Goal: Information Seeking & Learning: Learn about a topic

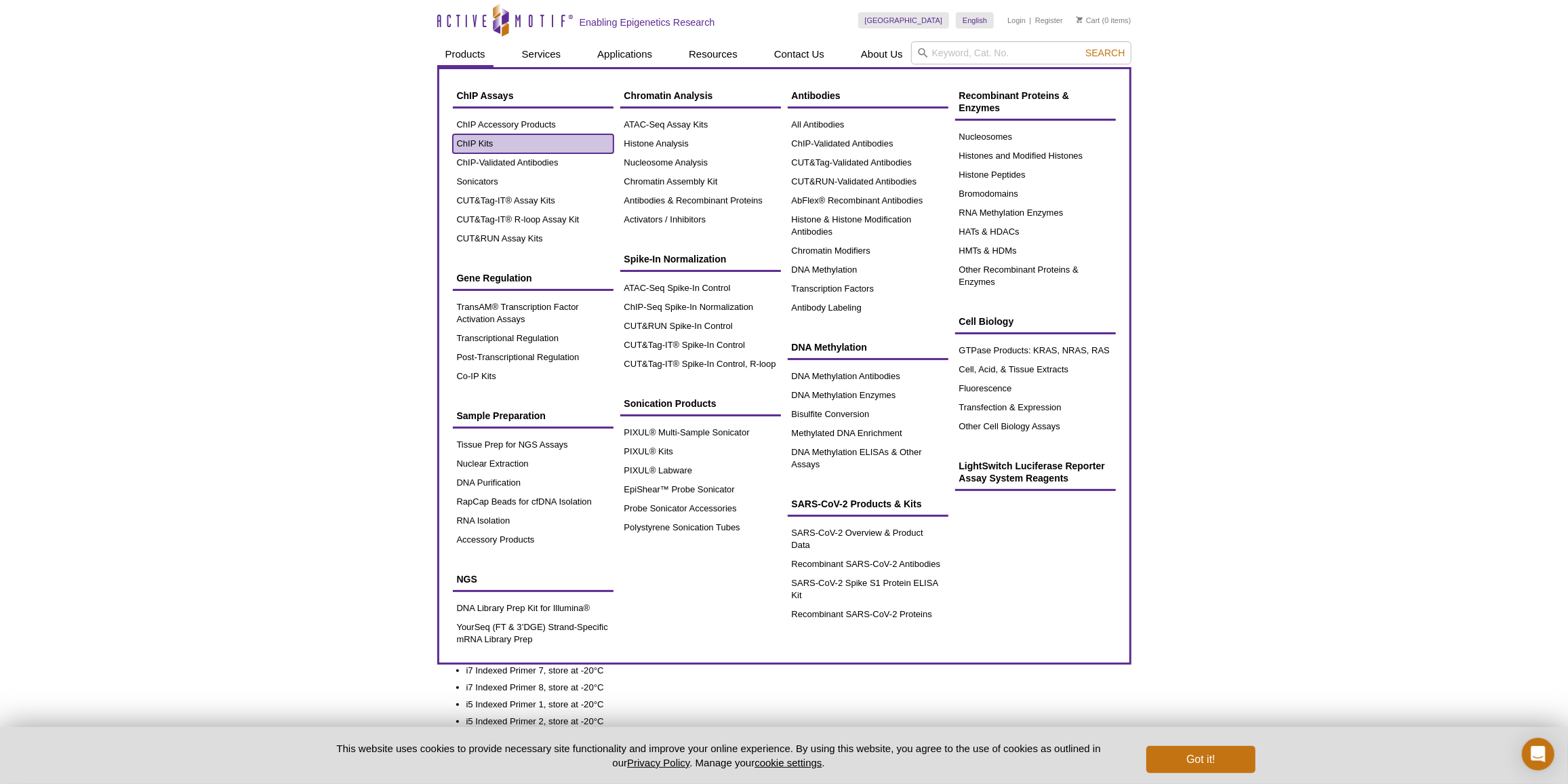
click at [497, 141] on link "ChIP Kits" at bounding box center [533, 144] width 161 height 19
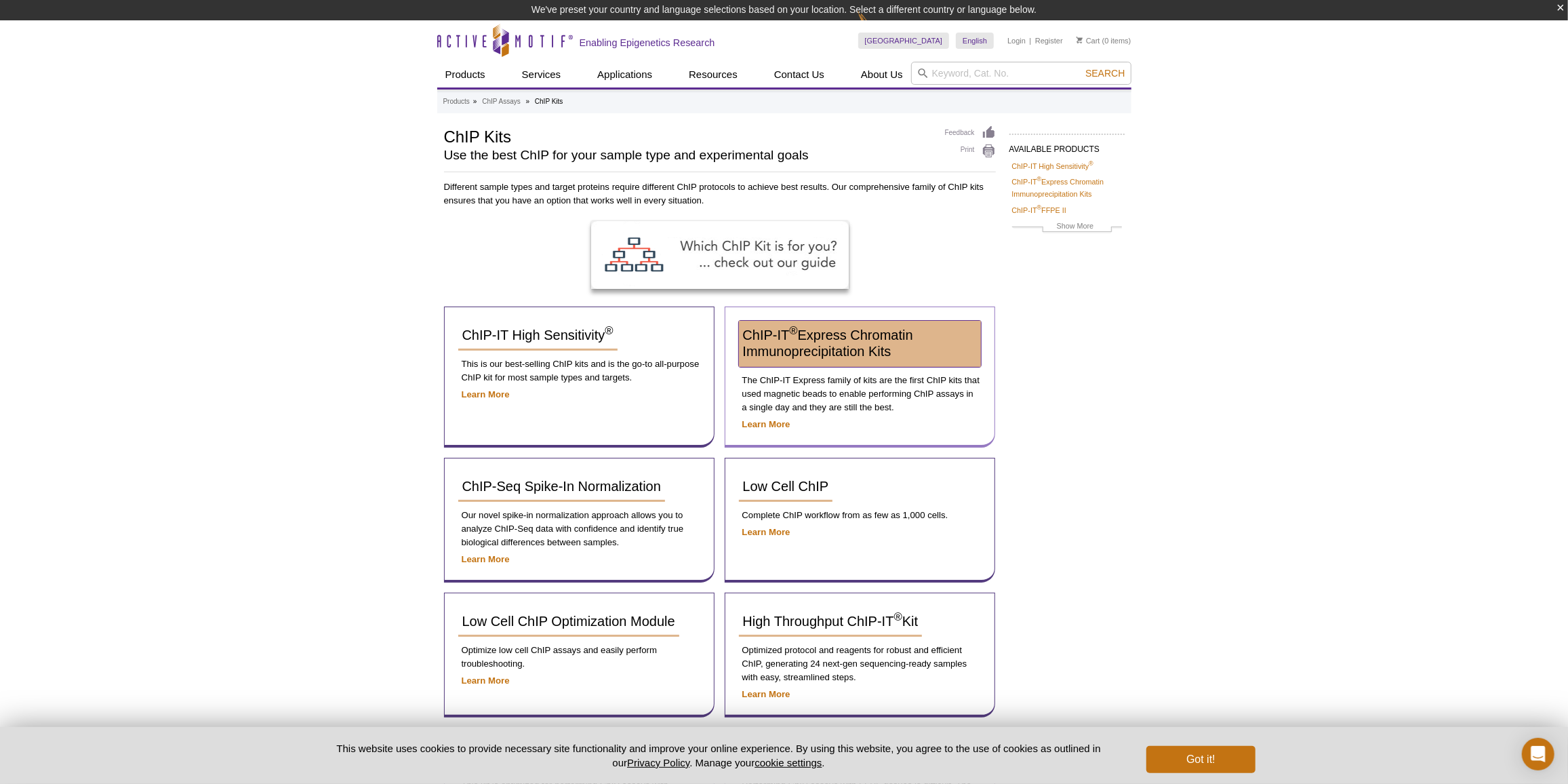
click at [822, 349] on span "ChIP-IT ® Express Chromatin Immunoprecipitation Kits" at bounding box center [828, 343] width 170 height 31
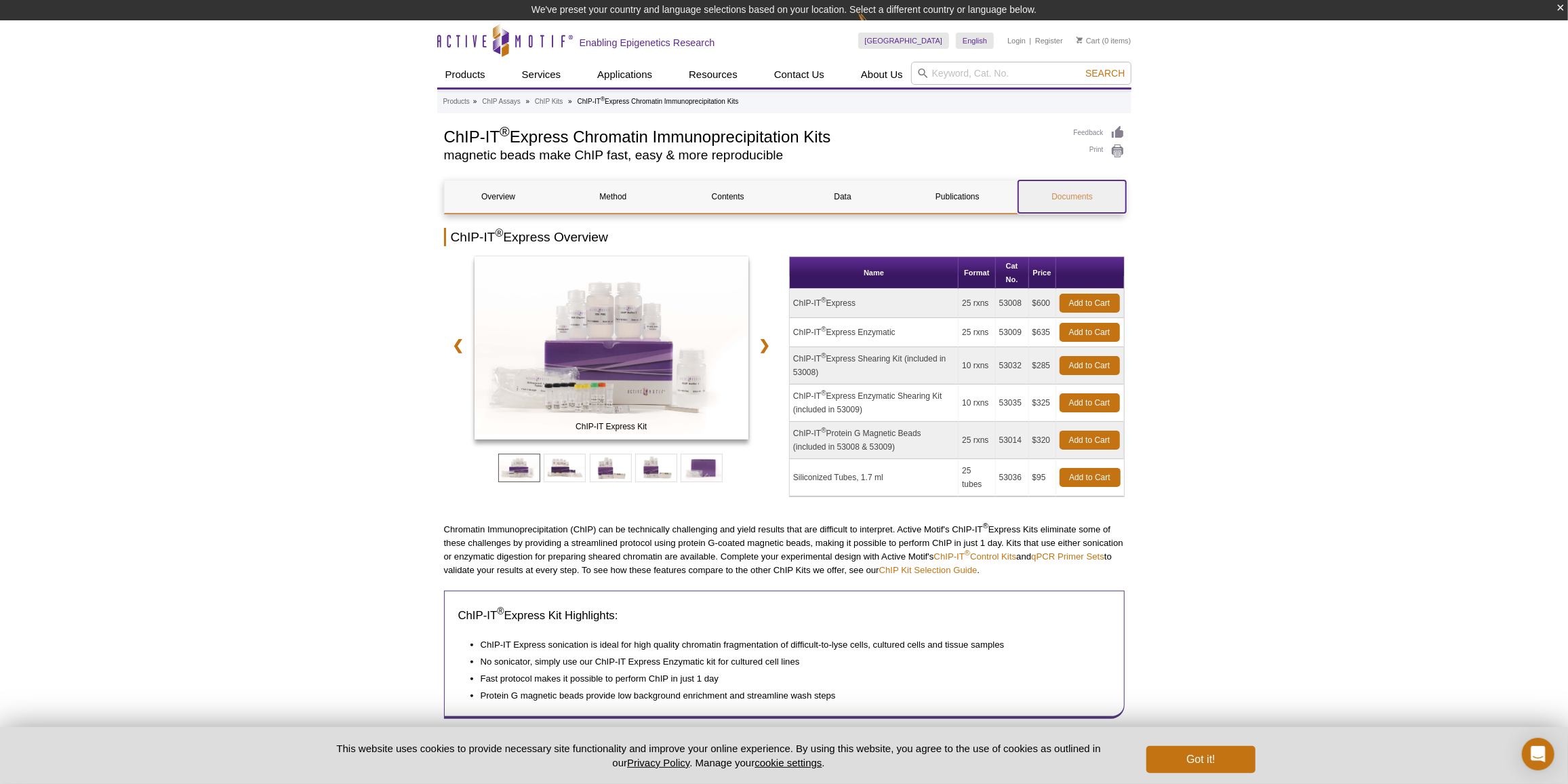
click at [1054, 202] on link "Documents" at bounding box center [1072, 196] width 108 height 33
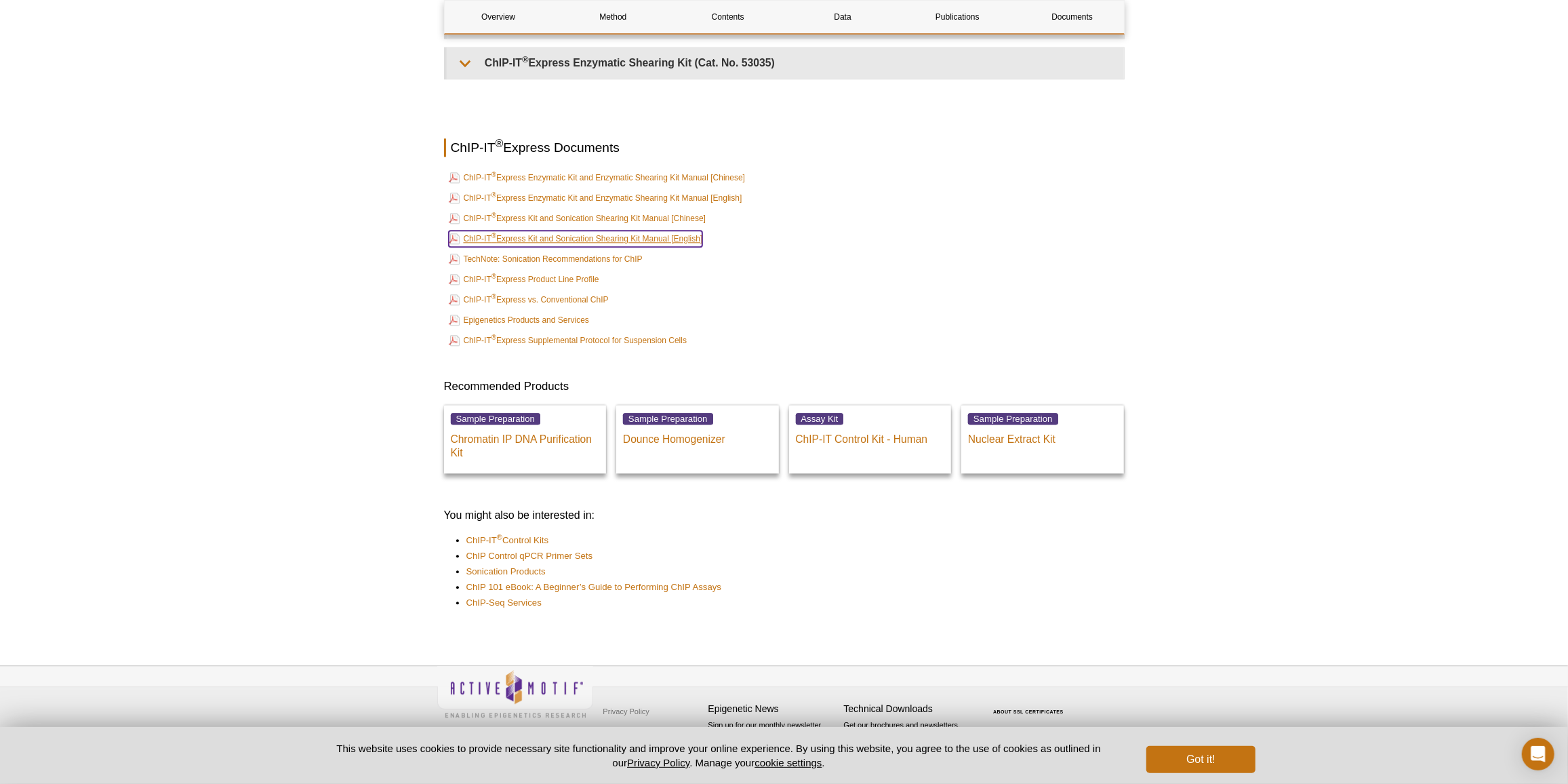
click at [609, 234] on link "ChIP-IT ® Express Kit and Sonication Shearing Kit Manual [English]" at bounding box center [576, 239] width 254 height 16
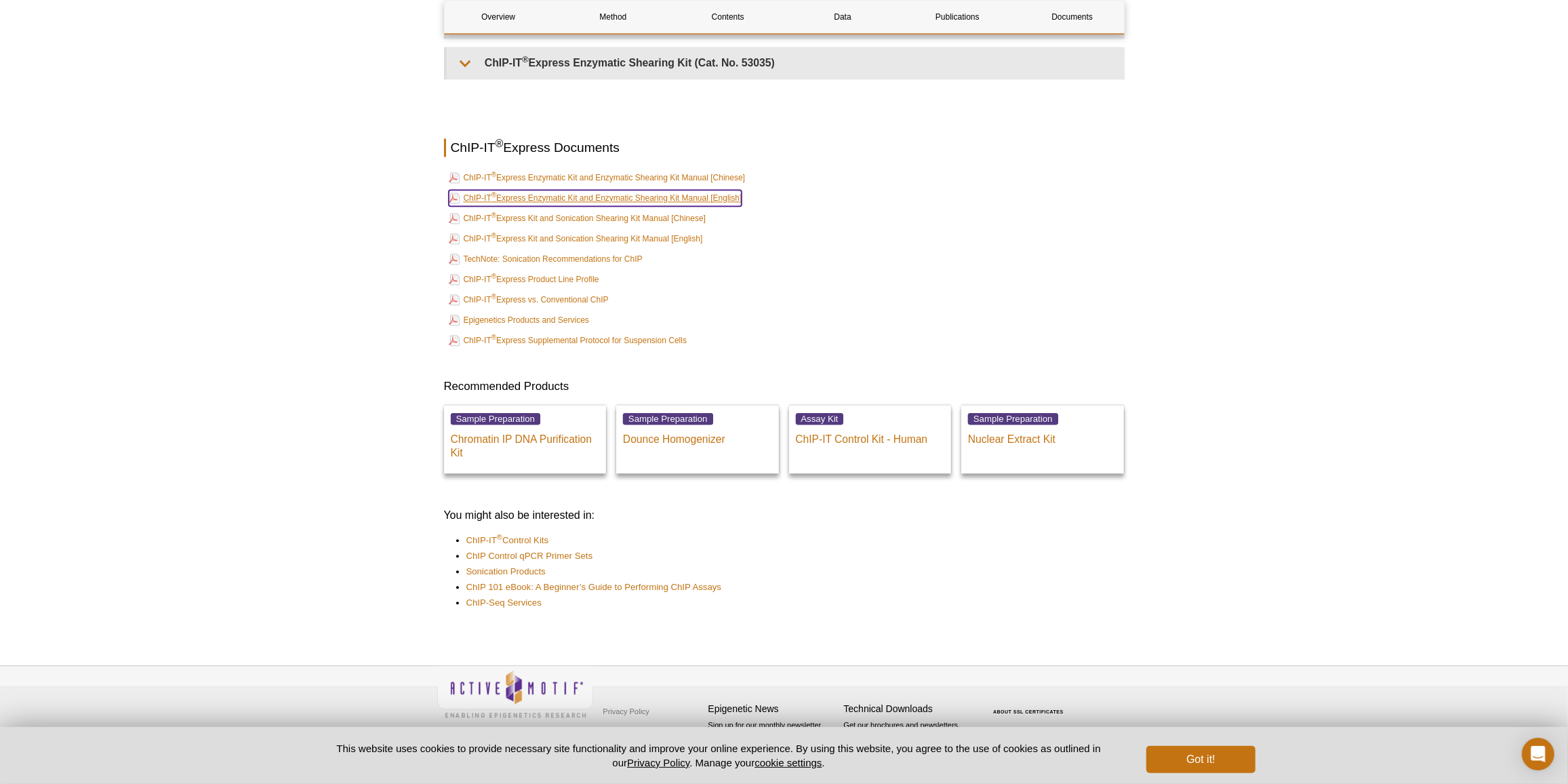
click at [633, 200] on link "ChIP-IT ® Express Enzymatic Kit and Enzymatic Shearing Kit Manual [English]" at bounding box center [595, 198] width 294 height 16
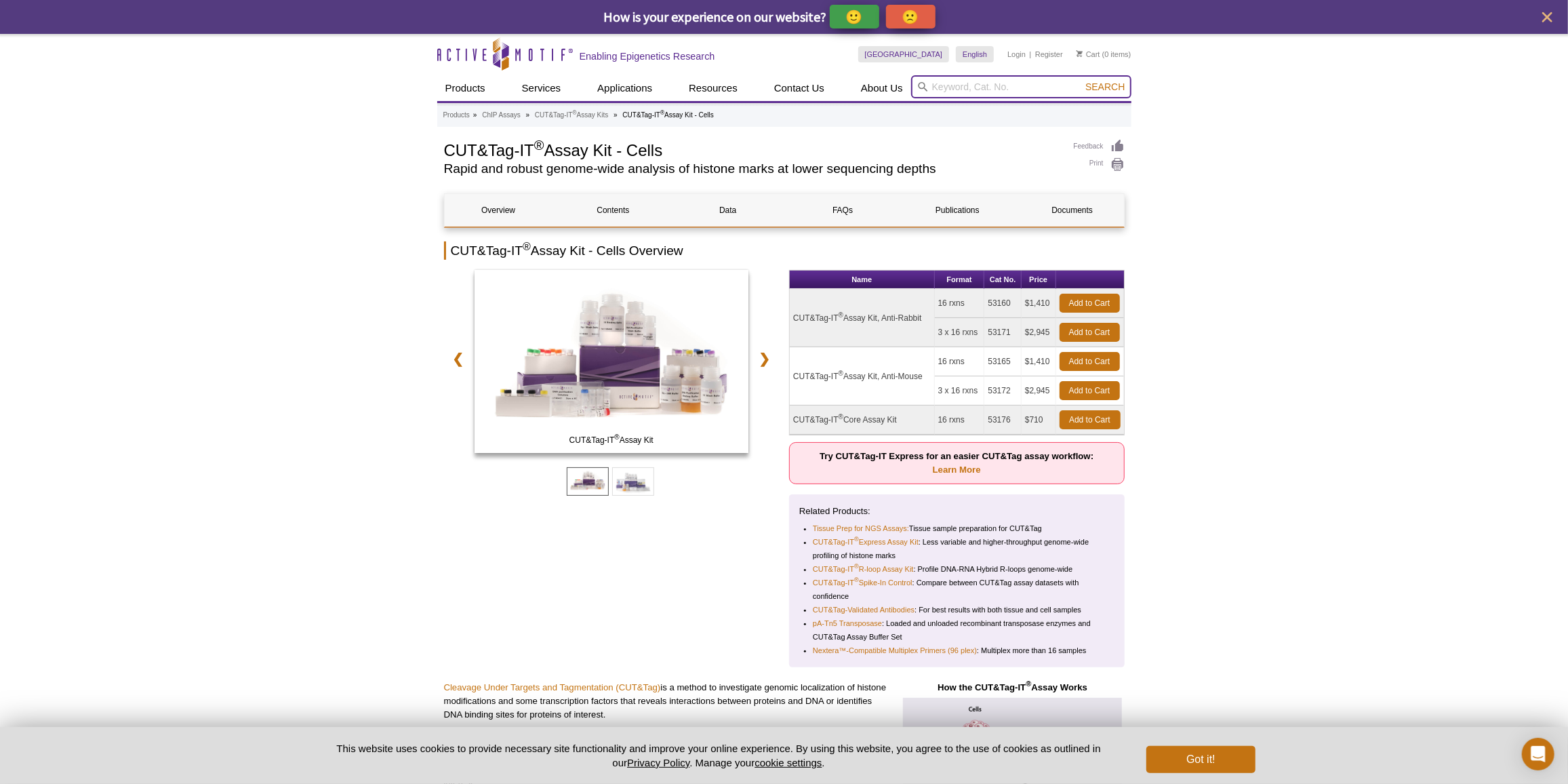
click at [937, 89] on input "search" at bounding box center [1021, 87] width 220 height 23
type input "library QC"
click at [1081, 81] on button "Search" at bounding box center [1105, 87] width 47 height 12
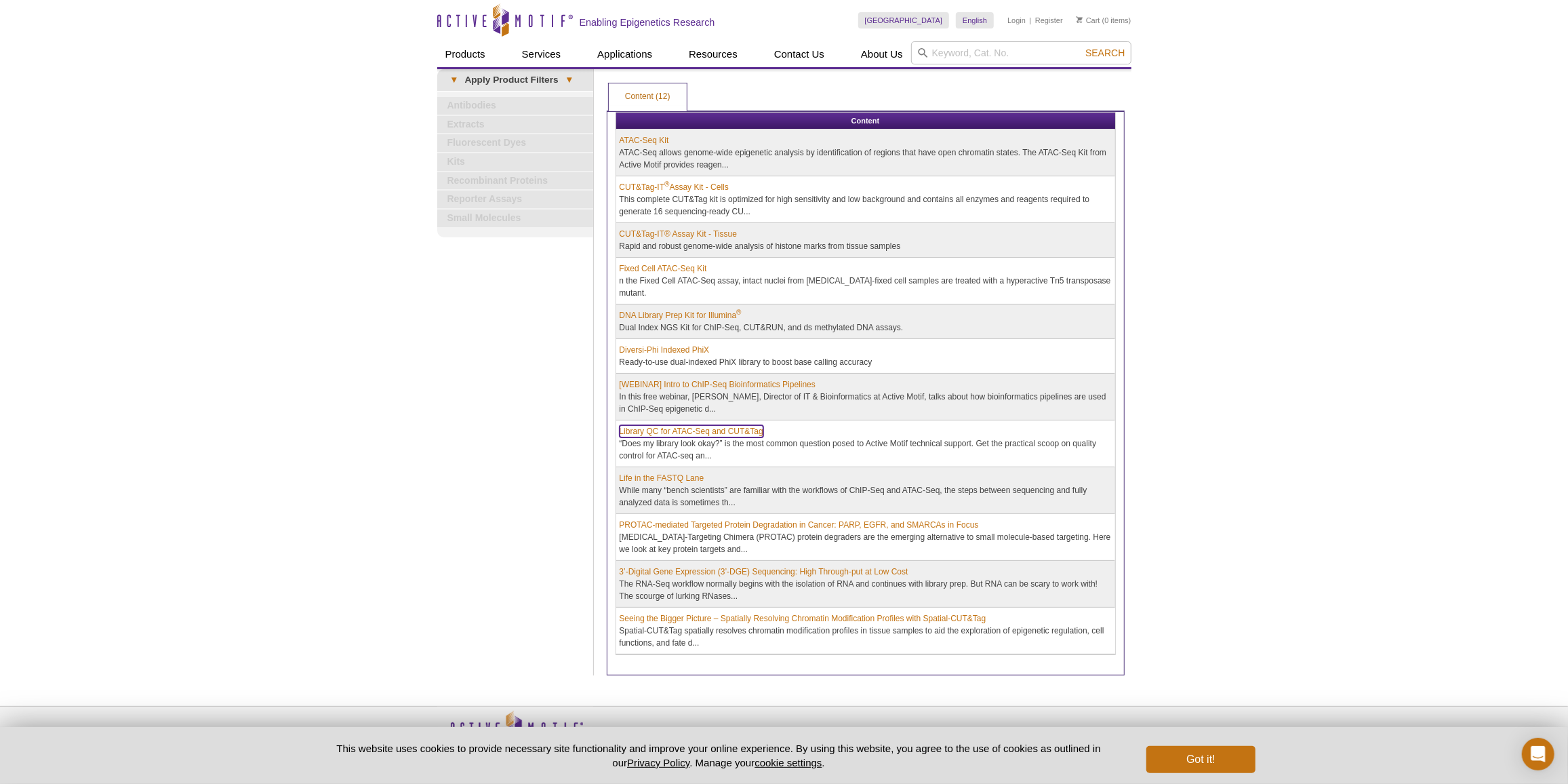
click at [745, 428] on link "Library QC for ATAC-Seq and CUT&Tag" at bounding box center [691, 432] width 144 height 12
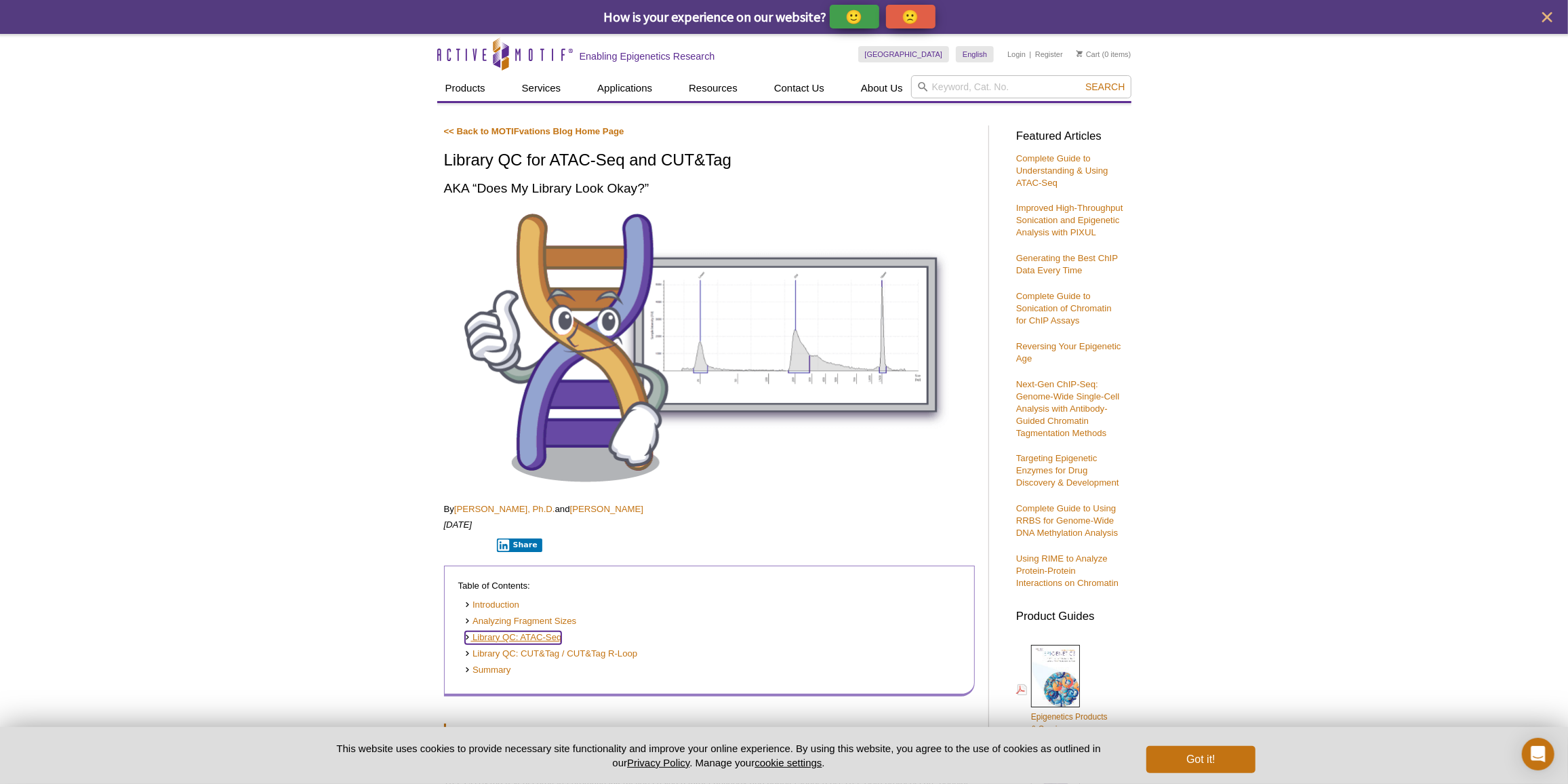
click at [552, 639] on link "Library QC: ATAC-Seq" at bounding box center [513, 637] width 97 height 13
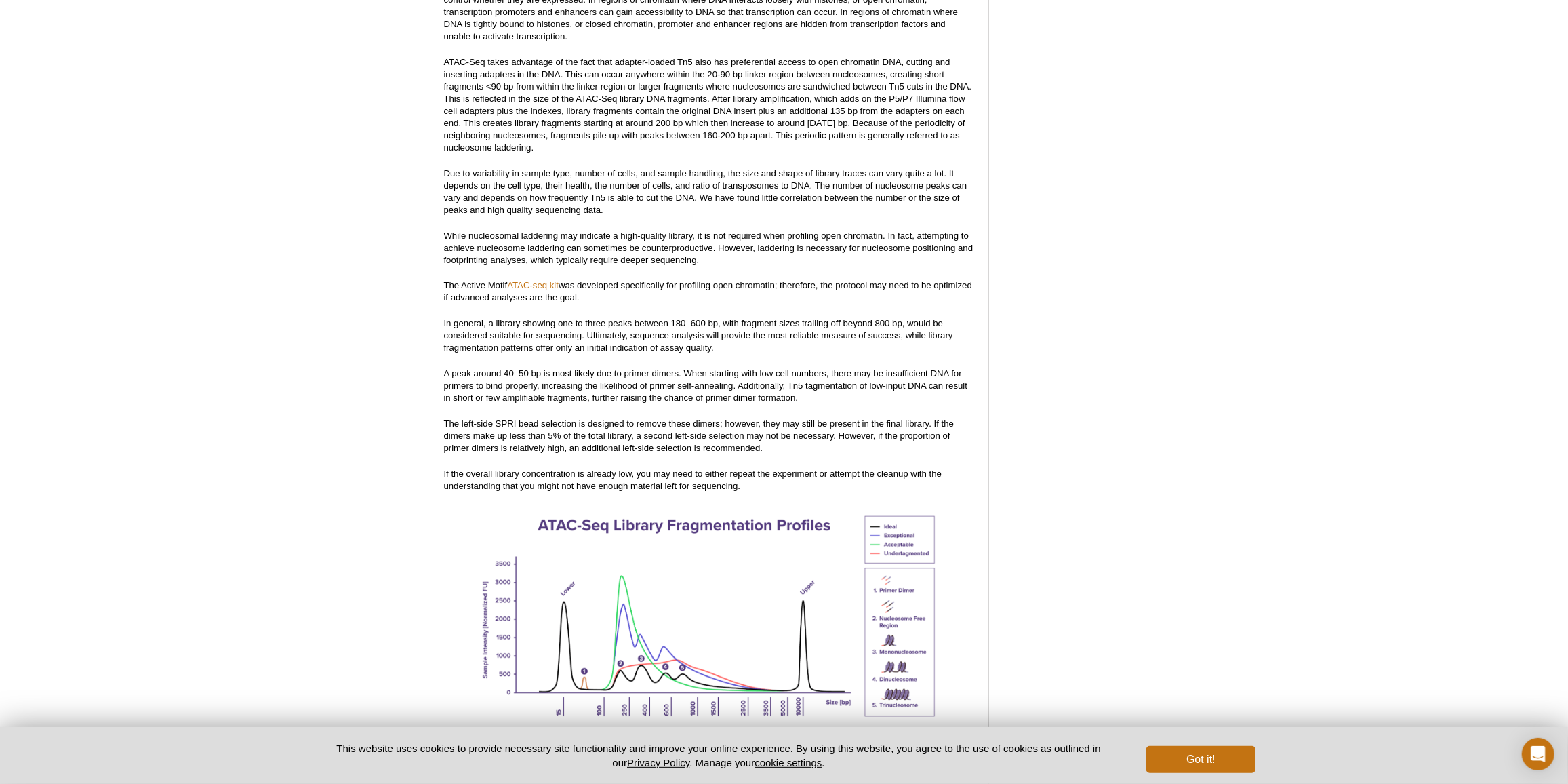
scroll to position [1441, 0]
